Goal: Use online tool/utility: Use online tool/utility

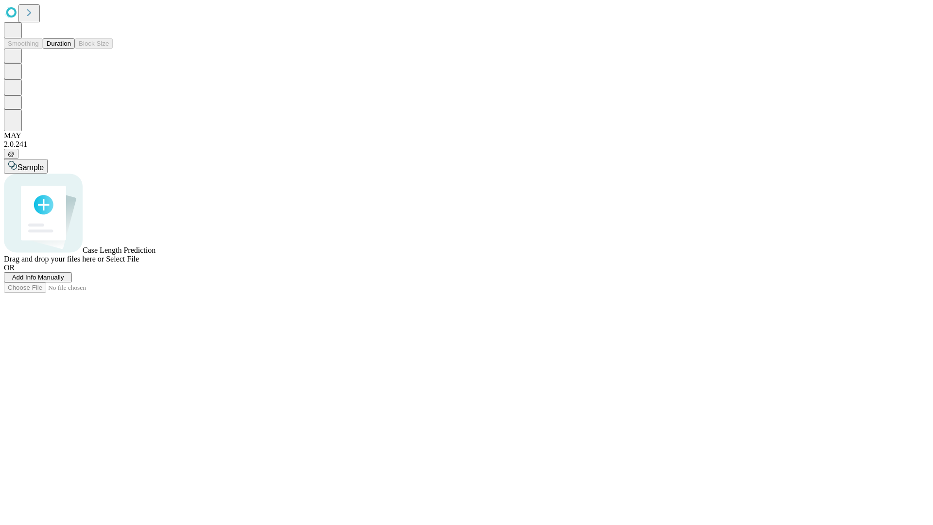
click at [71, 49] on button "Duration" at bounding box center [59, 43] width 32 height 10
click at [64, 281] on span "Add Info Manually" at bounding box center [38, 277] width 52 height 7
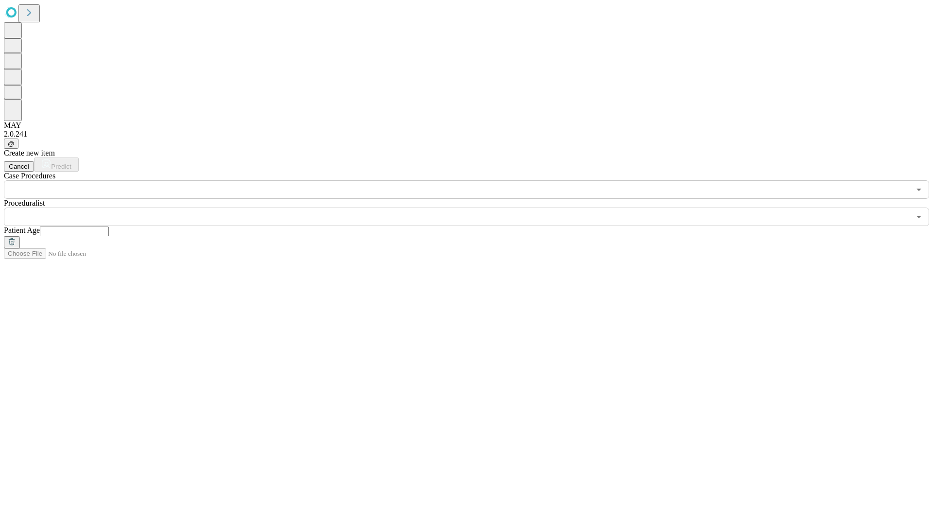
click at [109, 227] on input "text" at bounding box center [74, 232] width 69 height 10
type input "**"
click at [473, 208] on input "text" at bounding box center [457, 217] width 907 height 18
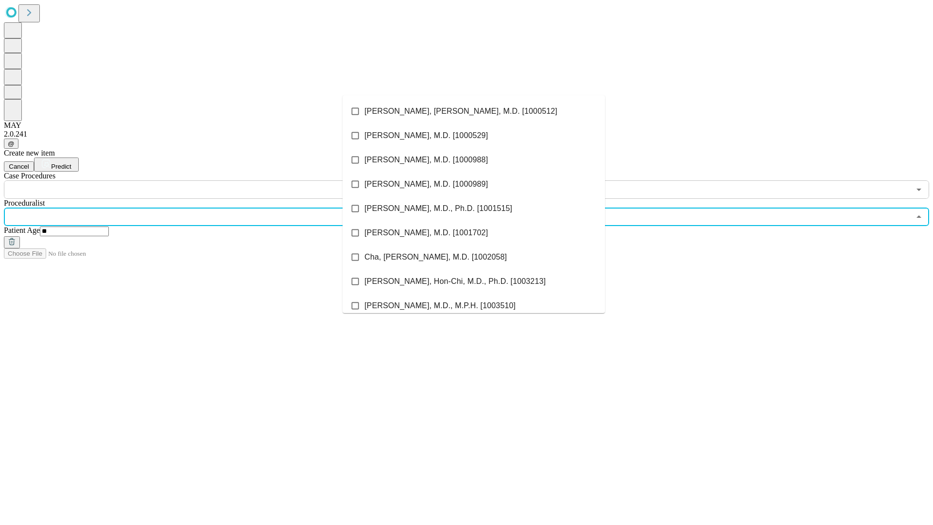
click at [474, 111] on li "[PERSON_NAME], [PERSON_NAME], M.D. [1000512]" at bounding box center [474, 111] width 263 height 24
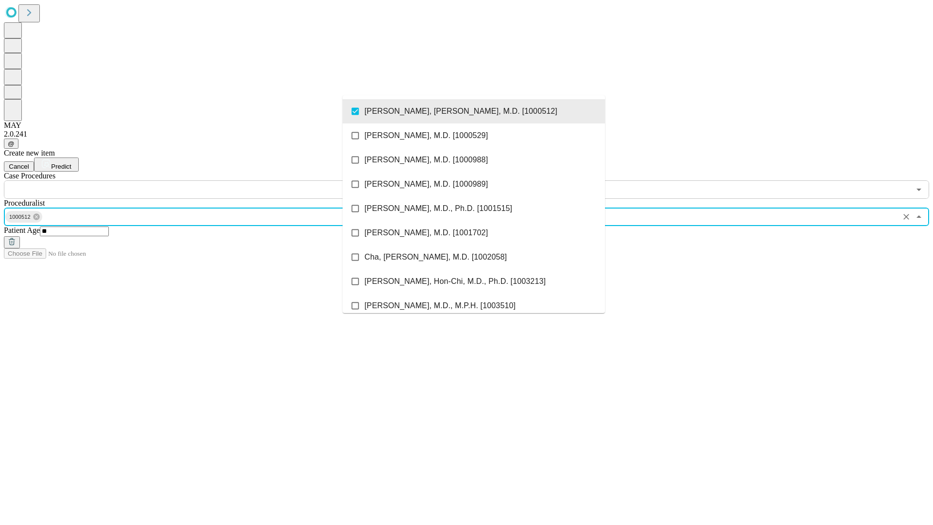
click at [204, 180] on input "text" at bounding box center [457, 189] width 907 height 18
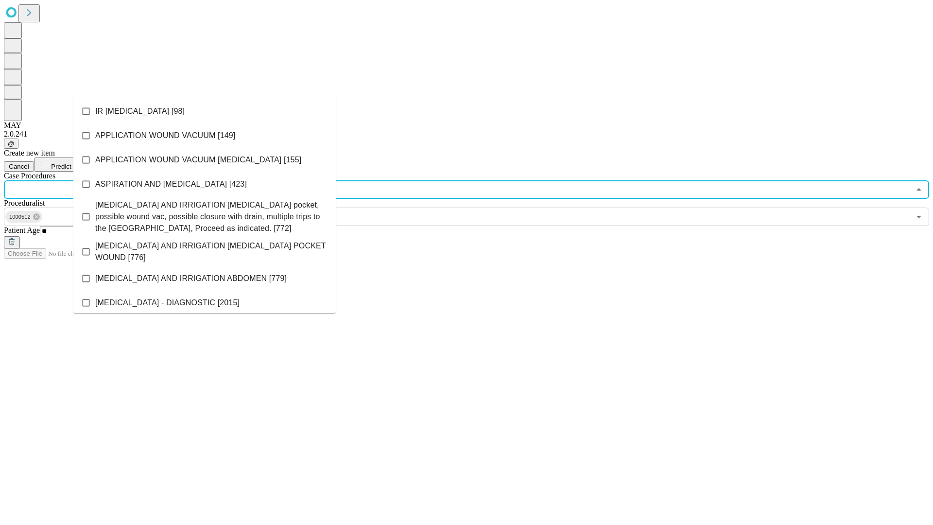
click at [205, 111] on li "IR [MEDICAL_DATA] [98]" at bounding box center [204, 111] width 263 height 24
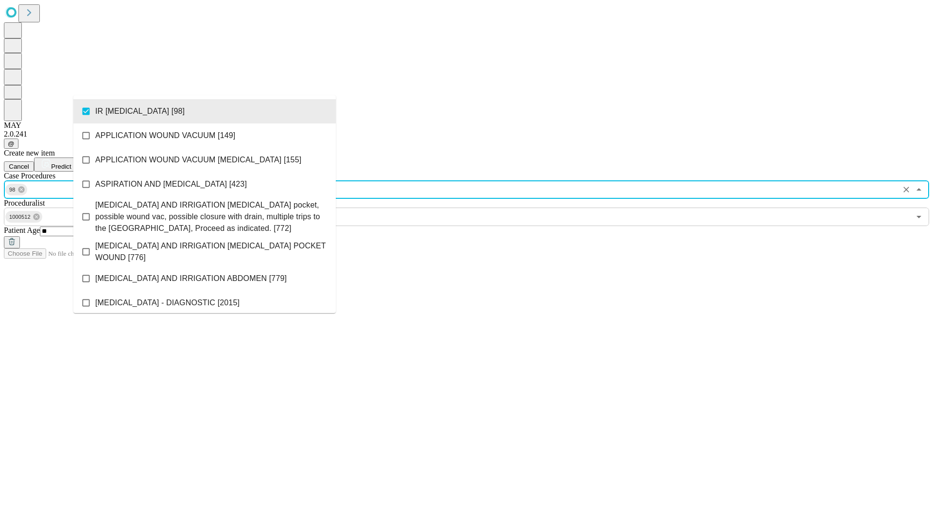
click at [71, 163] on span "Predict" at bounding box center [61, 166] width 20 height 7
